Goal: Task Accomplishment & Management: Manage account settings

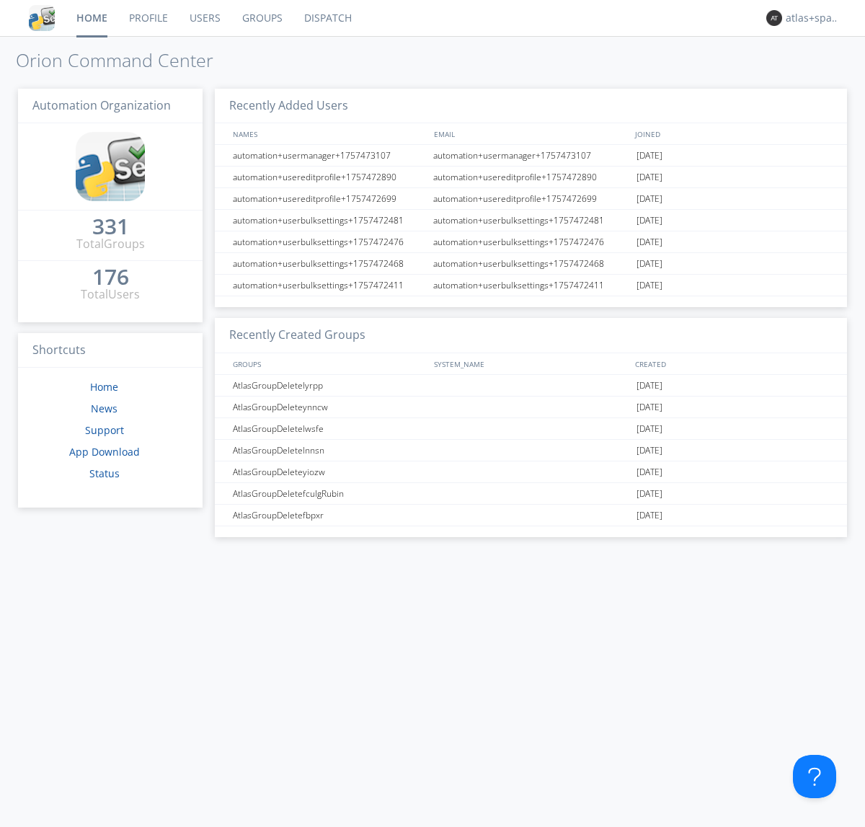
click at [327, 18] on link "Dispatch" at bounding box center [328, 18] width 69 height 36
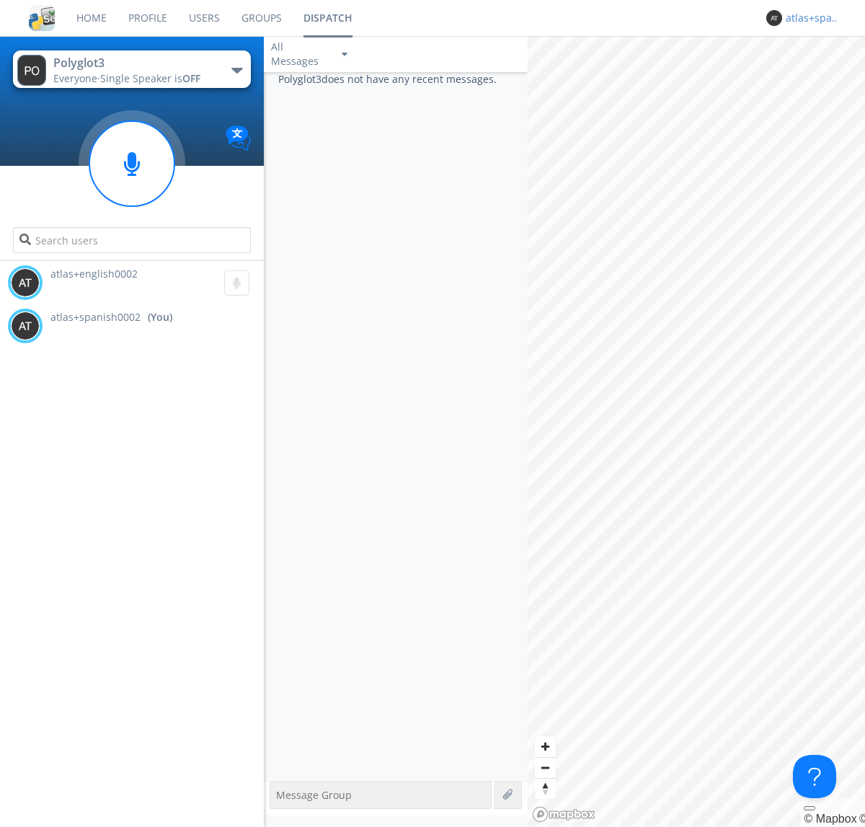
click at [809, 18] on div "atlas+spanish0002" at bounding box center [813, 18] width 54 height 14
click at [820, 76] on div "Log Out" at bounding box center [820, 76] width 74 height 26
